Goal: Task Accomplishment & Management: Use online tool/utility

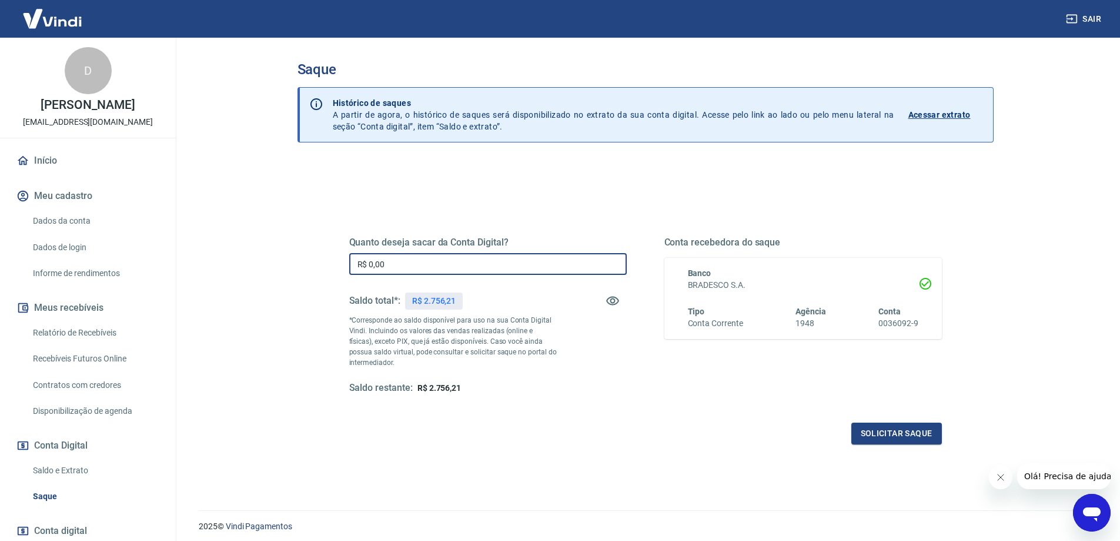
click at [450, 265] on input "R$ 0,00" at bounding box center [488, 264] width 278 height 22
type input "R$ 2.000,00"
click at [926, 439] on button "Solicitar saque" at bounding box center [897, 433] width 91 height 22
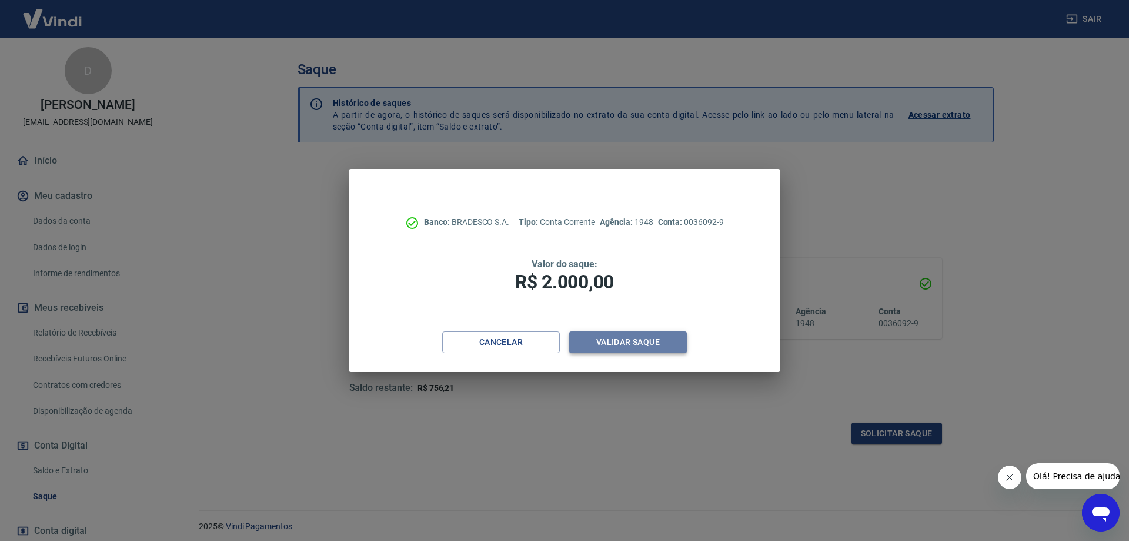
click at [639, 343] on button "Validar saque" at bounding box center [628, 342] width 118 height 22
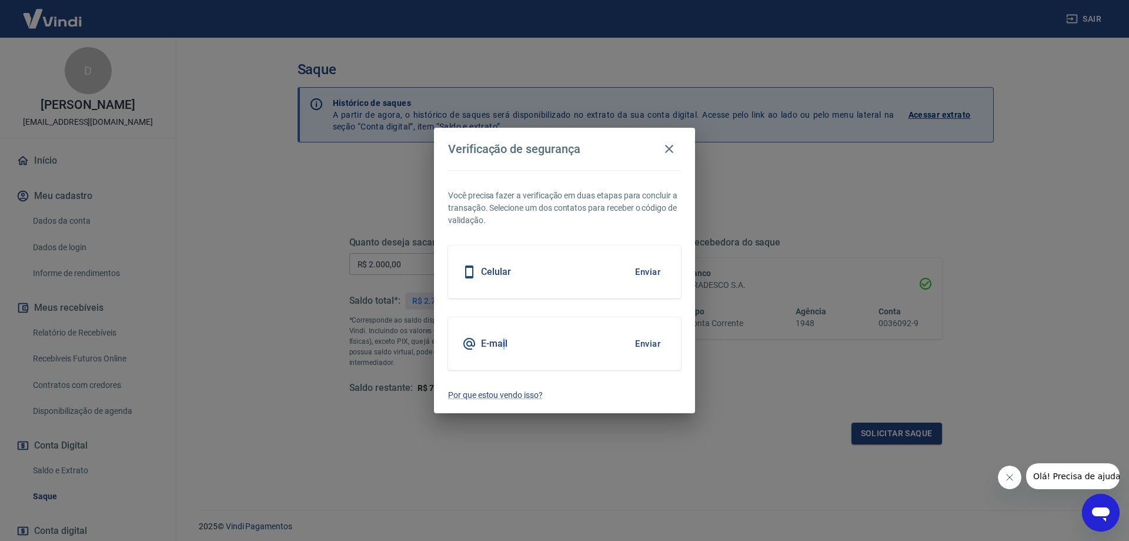
drag, startPoint x: 501, startPoint y: 341, endPoint x: 492, endPoint y: 345, distance: 9.7
click at [495, 343] on div "E-mail Enviar" at bounding box center [564, 343] width 233 height 53
click at [563, 353] on div "E-mail Enviar" at bounding box center [564, 343] width 233 height 53
click at [640, 341] on button "Enviar" at bounding box center [648, 343] width 38 height 25
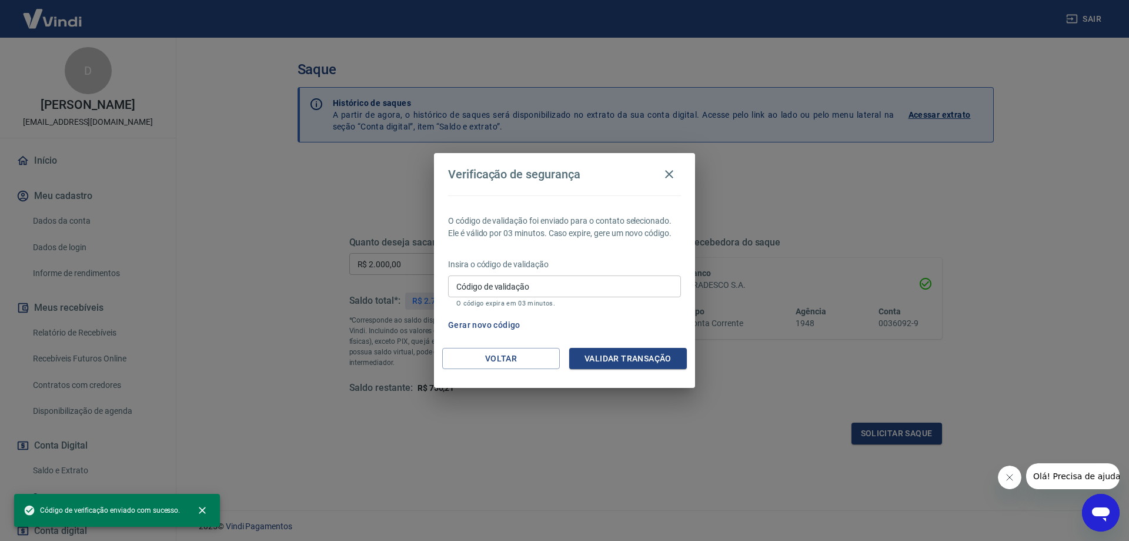
click at [569, 281] on input "Código de validação" at bounding box center [564, 286] width 233 height 22
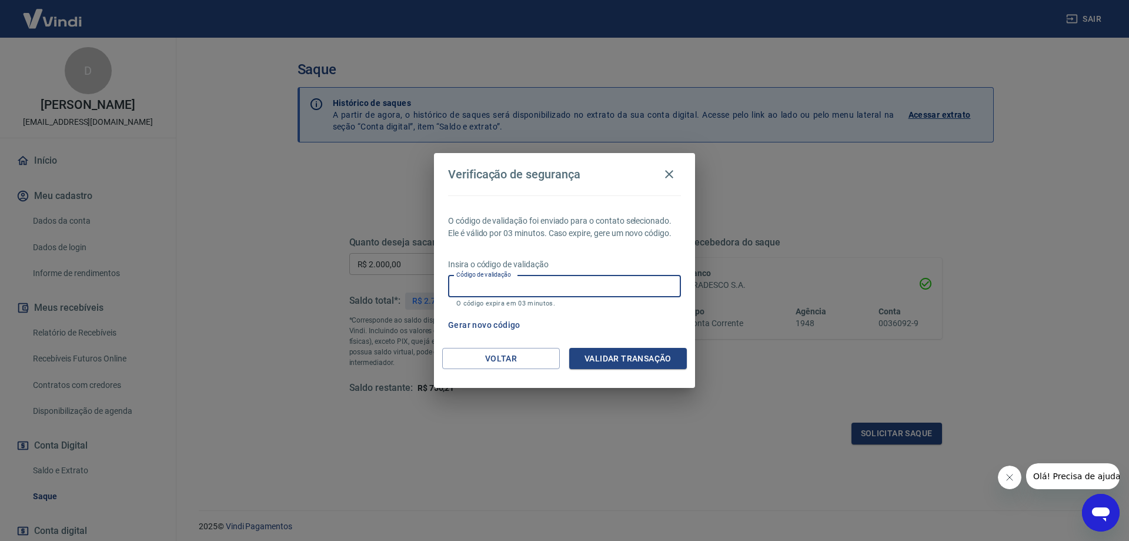
paste input "773741"
type input "773741"
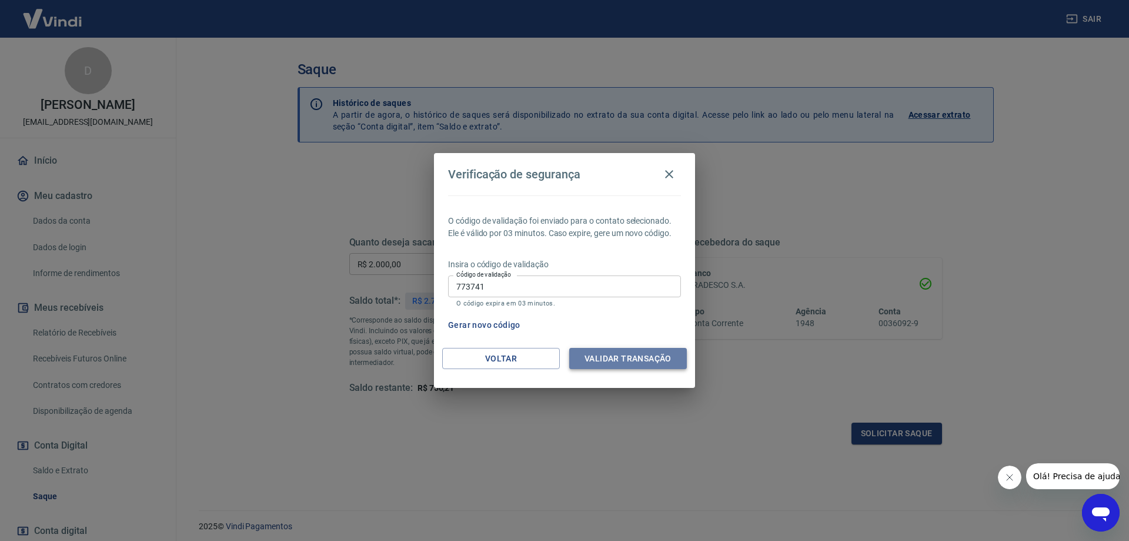
click at [604, 351] on button "Validar transação" at bounding box center [628, 359] width 118 height 22
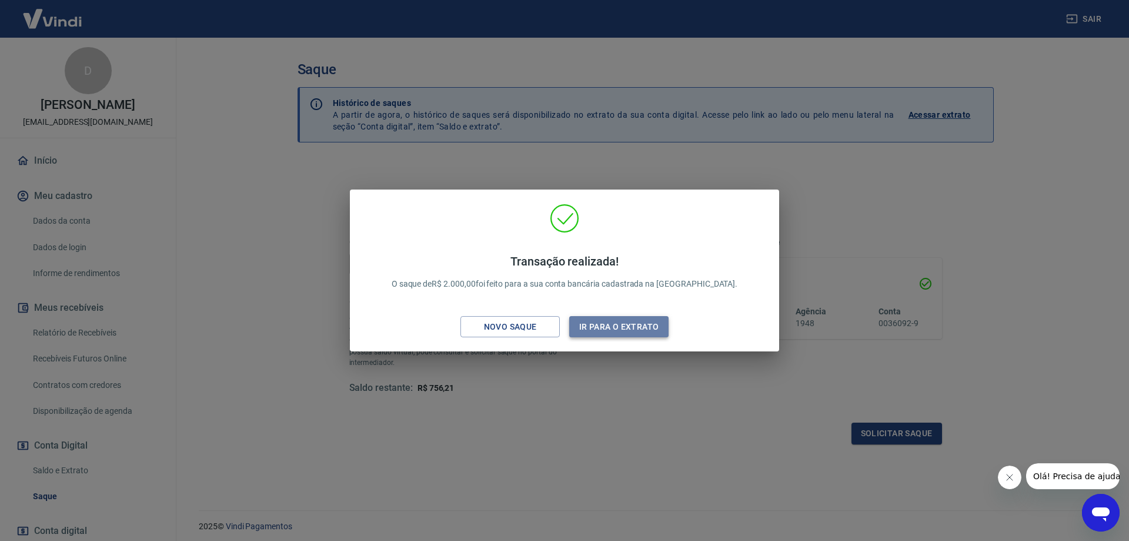
click at [606, 331] on button "Ir para o extrato" at bounding box center [618, 327] width 99 height 22
